Goal: Check status: Check status

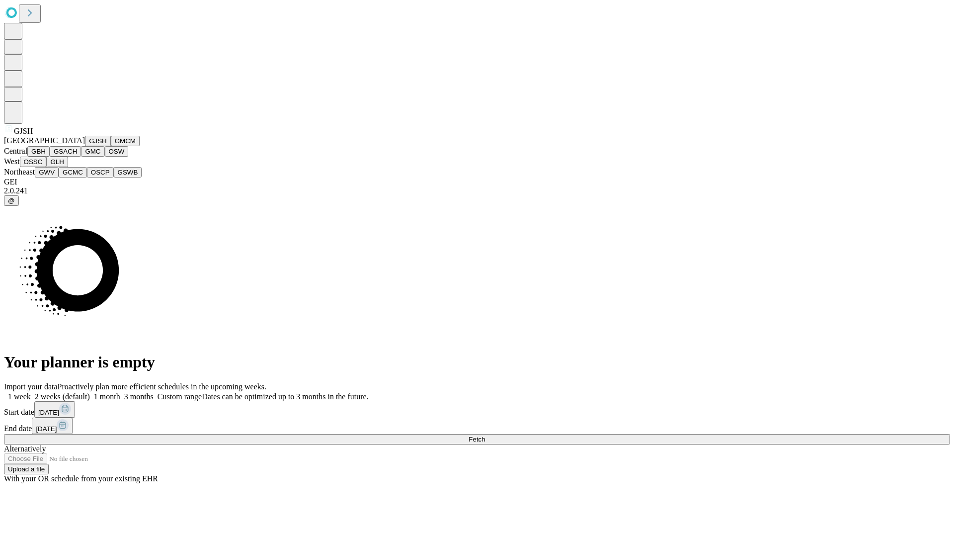
click at [85, 146] on button "GJSH" at bounding box center [98, 141] width 26 height 10
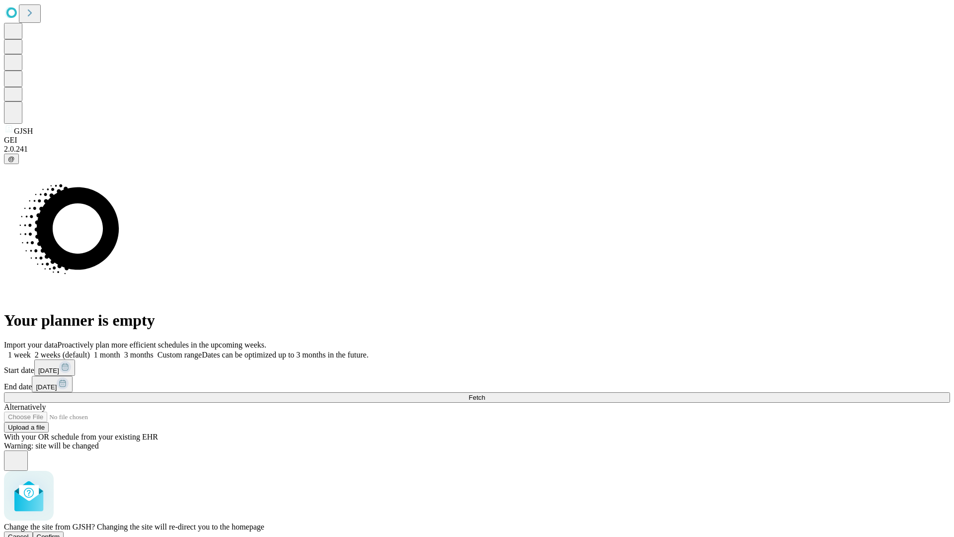
click at [60, 533] on span "Confirm" at bounding box center [48, 536] width 23 height 7
click at [90, 350] on label "2 weeks (default)" at bounding box center [60, 354] width 59 height 8
click at [485, 394] on span "Fetch" at bounding box center [477, 397] width 16 height 7
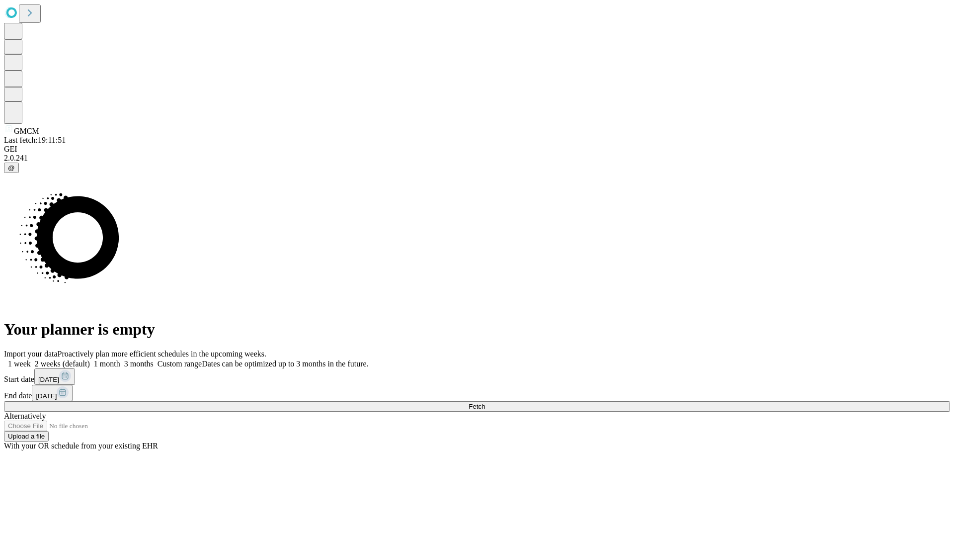
click at [90, 359] on label "2 weeks (default)" at bounding box center [60, 363] width 59 height 8
click at [485, 403] on span "Fetch" at bounding box center [477, 406] width 16 height 7
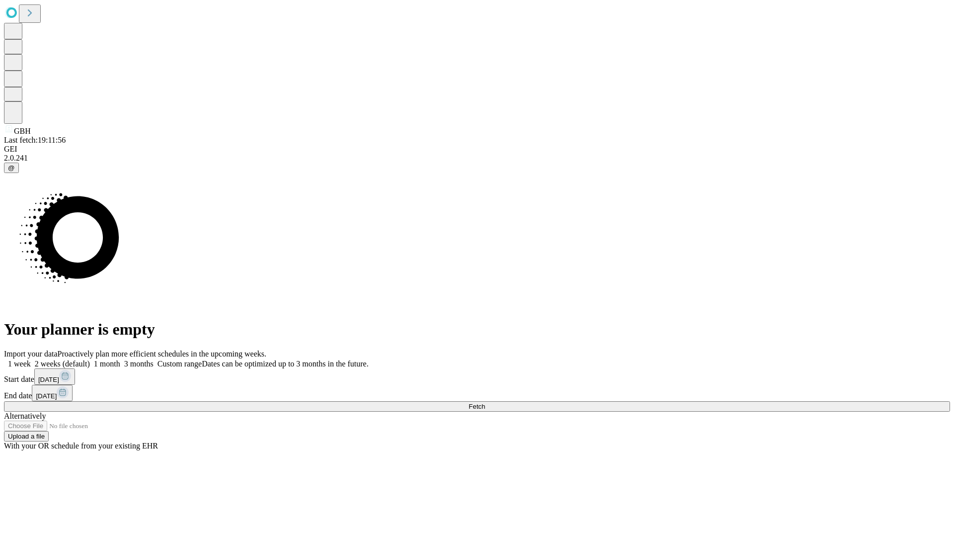
click at [485, 403] on span "Fetch" at bounding box center [477, 406] width 16 height 7
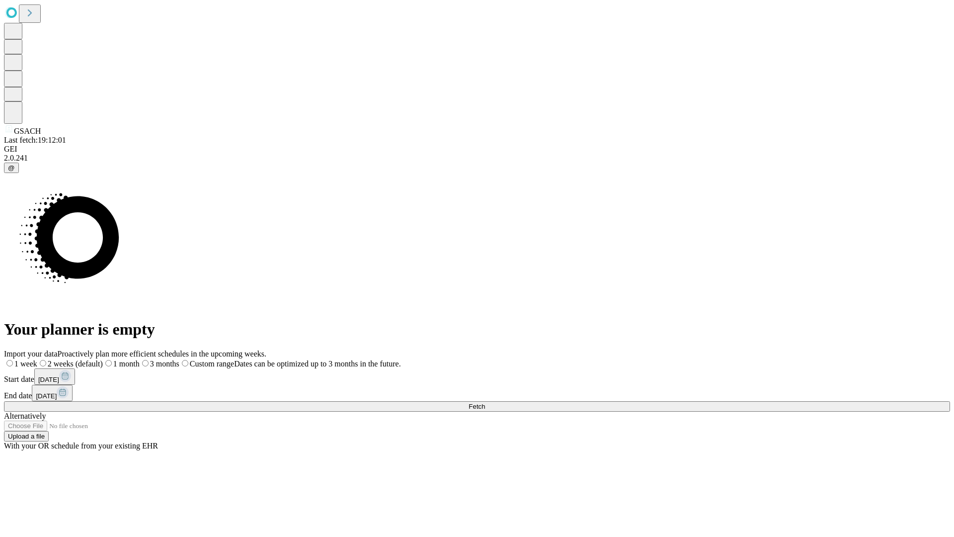
click at [485, 403] on span "Fetch" at bounding box center [477, 406] width 16 height 7
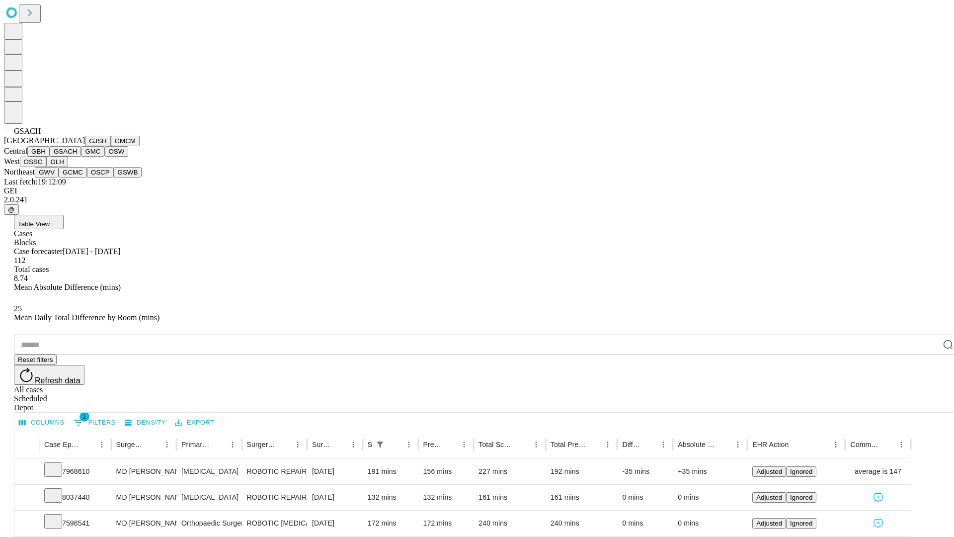
click at [81, 157] on button "GMC" at bounding box center [92, 151] width 23 height 10
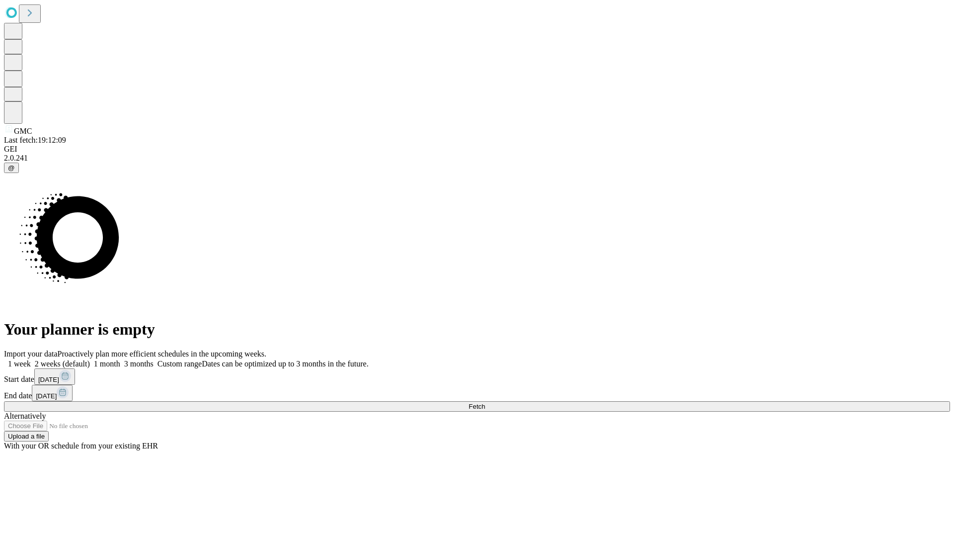
click at [90, 359] on label "2 weeks (default)" at bounding box center [60, 363] width 59 height 8
click at [485, 403] on span "Fetch" at bounding box center [477, 406] width 16 height 7
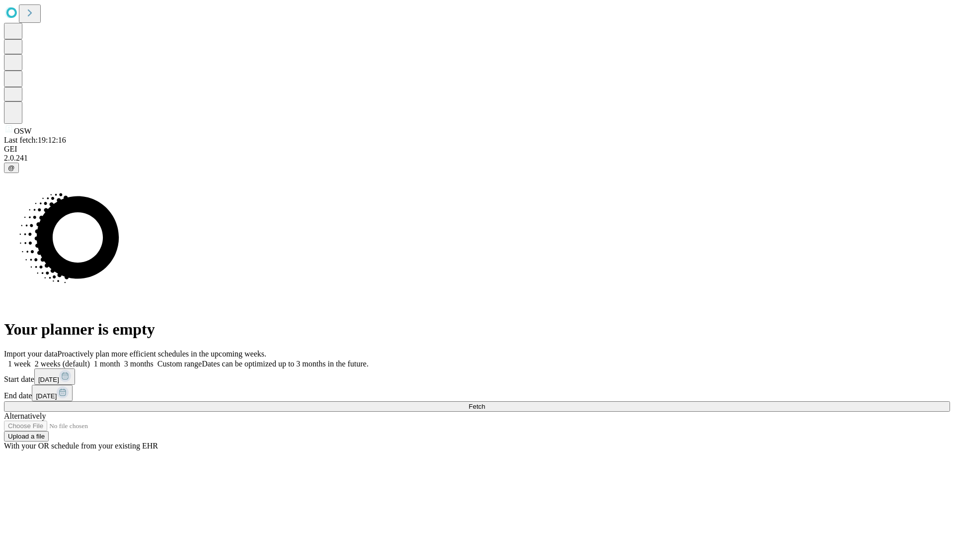
click at [485, 403] on span "Fetch" at bounding box center [477, 406] width 16 height 7
click at [90, 359] on label "2 weeks (default)" at bounding box center [60, 363] width 59 height 8
click at [485, 403] on span "Fetch" at bounding box center [477, 406] width 16 height 7
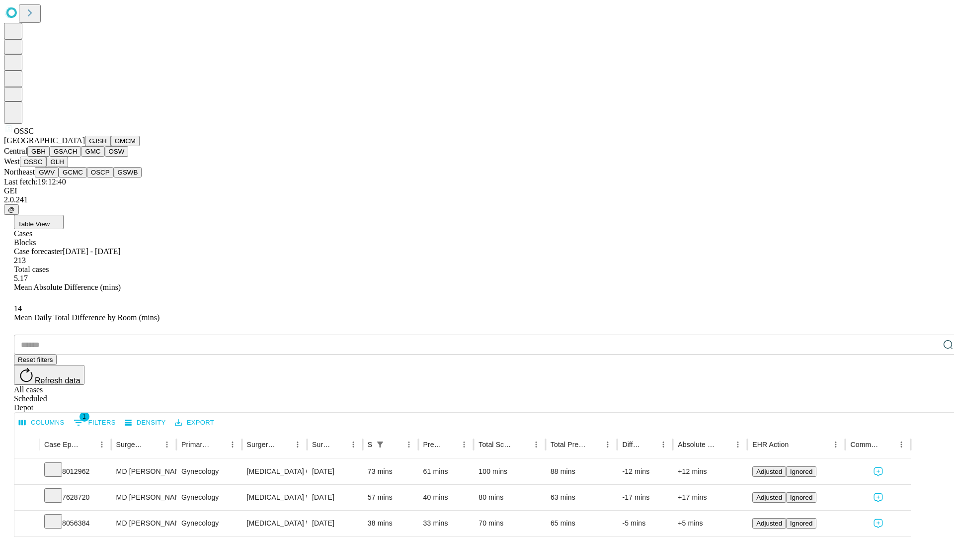
click at [68, 167] on button "GLH" at bounding box center [56, 162] width 21 height 10
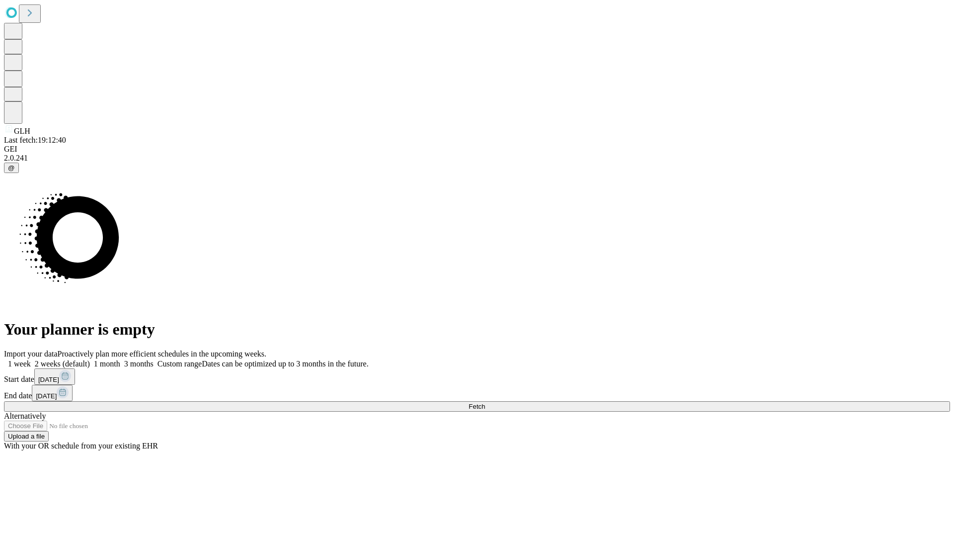
click at [90, 359] on label "2 weeks (default)" at bounding box center [60, 363] width 59 height 8
click at [485, 403] on span "Fetch" at bounding box center [477, 406] width 16 height 7
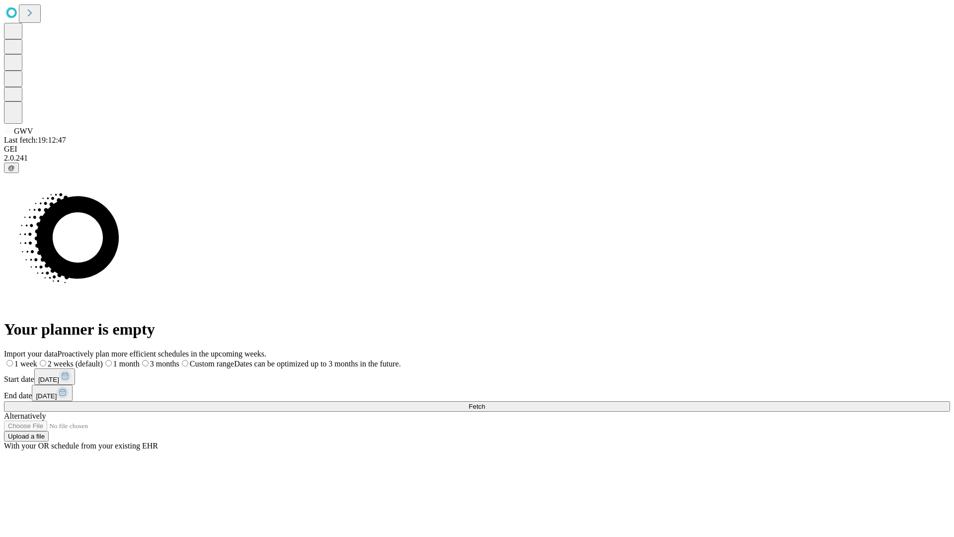
click at [485, 403] on span "Fetch" at bounding box center [477, 406] width 16 height 7
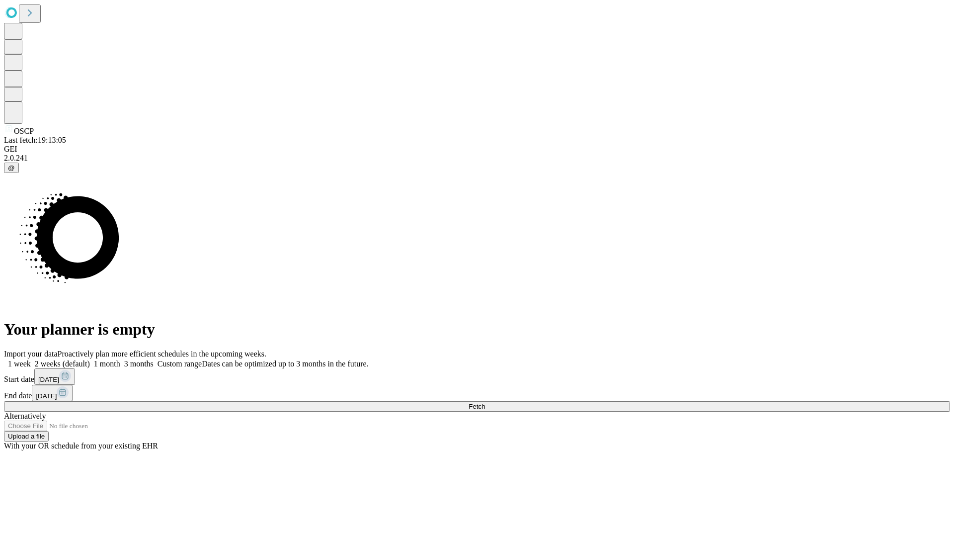
click at [485, 403] on span "Fetch" at bounding box center [477, 406] width 16 height 7
